Goal: Task Accomplishment & Management: Manage account settings

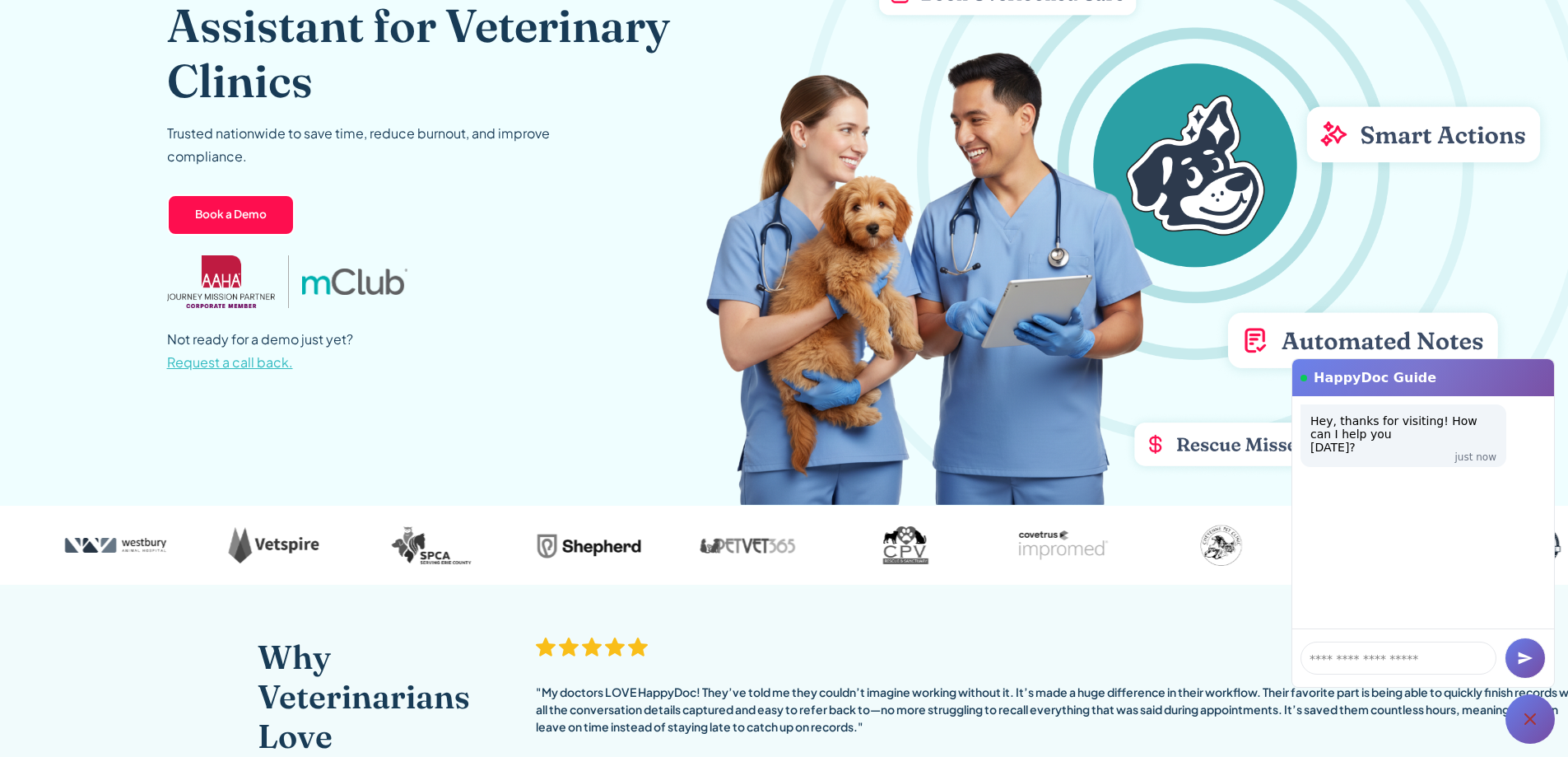
scroll to position [247, 0]
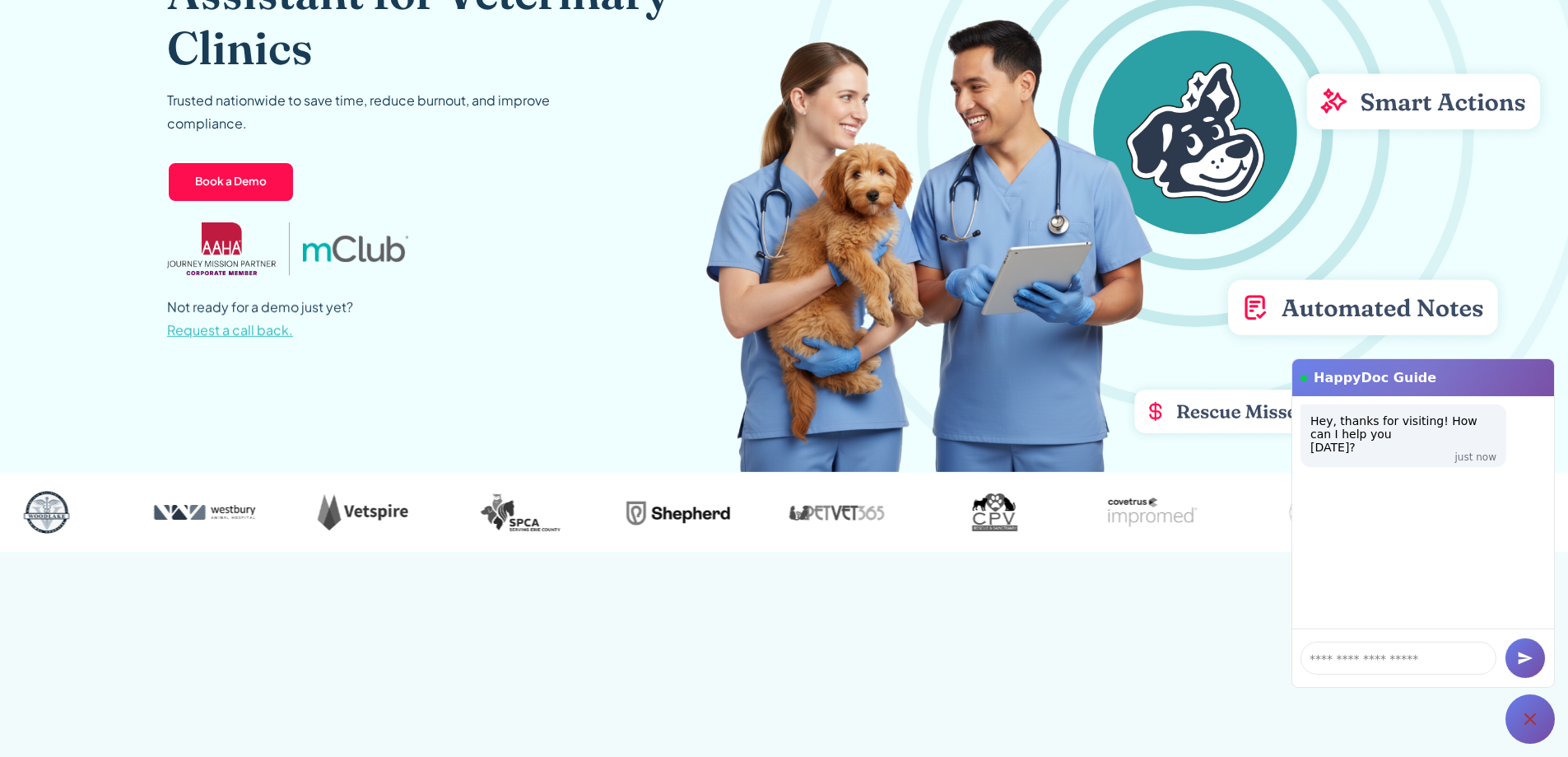
scroll to position [412, 0]
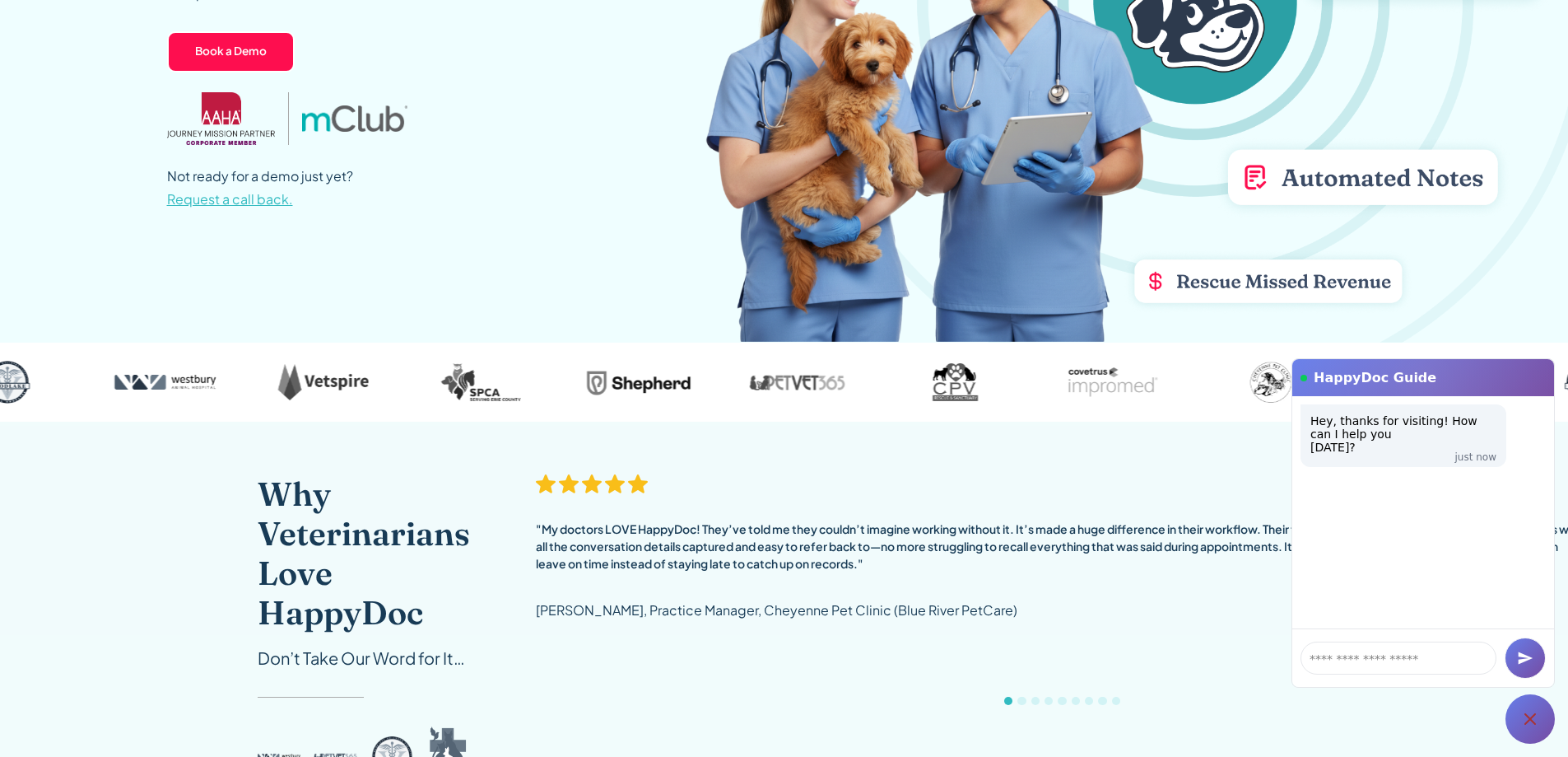
click at [1530, 713] on icon at bounding box center [1531, 719] width 20 height 20
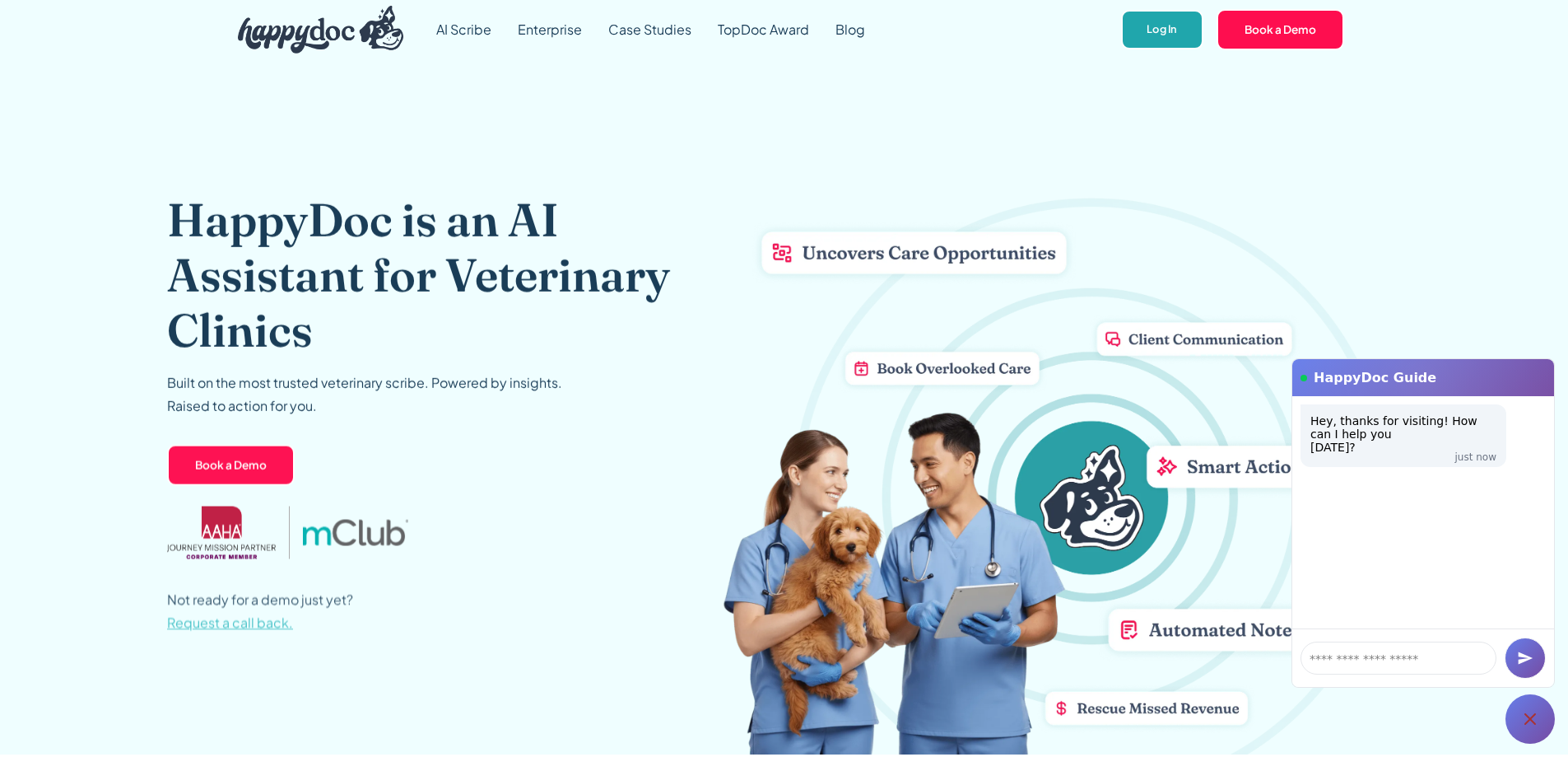
click at [1163, 43] on link "Log In" at bounding box center [1162, 30] width 82 height 40
